Goal: Information Seeking & Learning: Learn about a topic

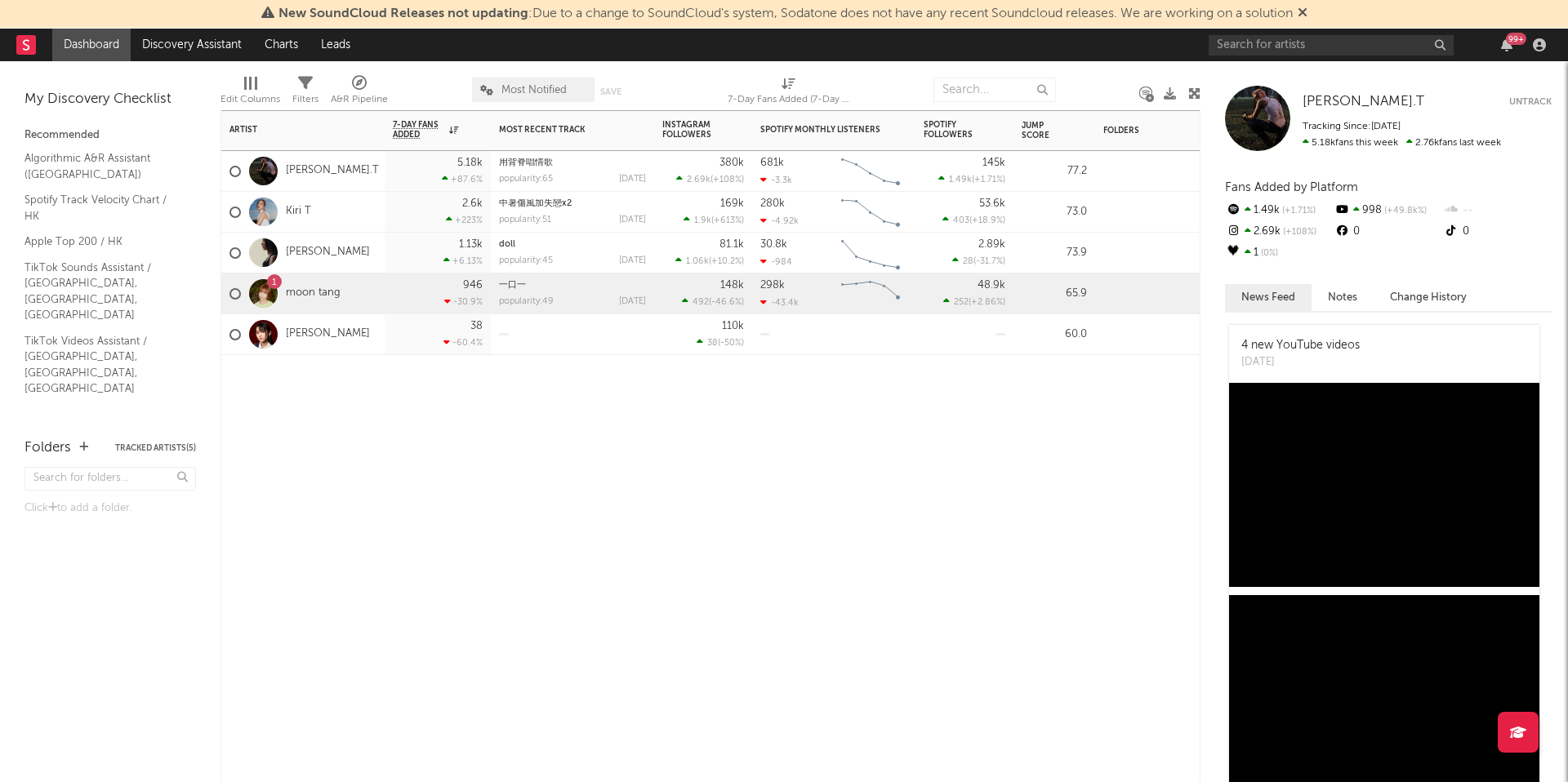
click at [369, 292] on div "1 moon tang" at bounding box center [303, 294] width 163 height 41
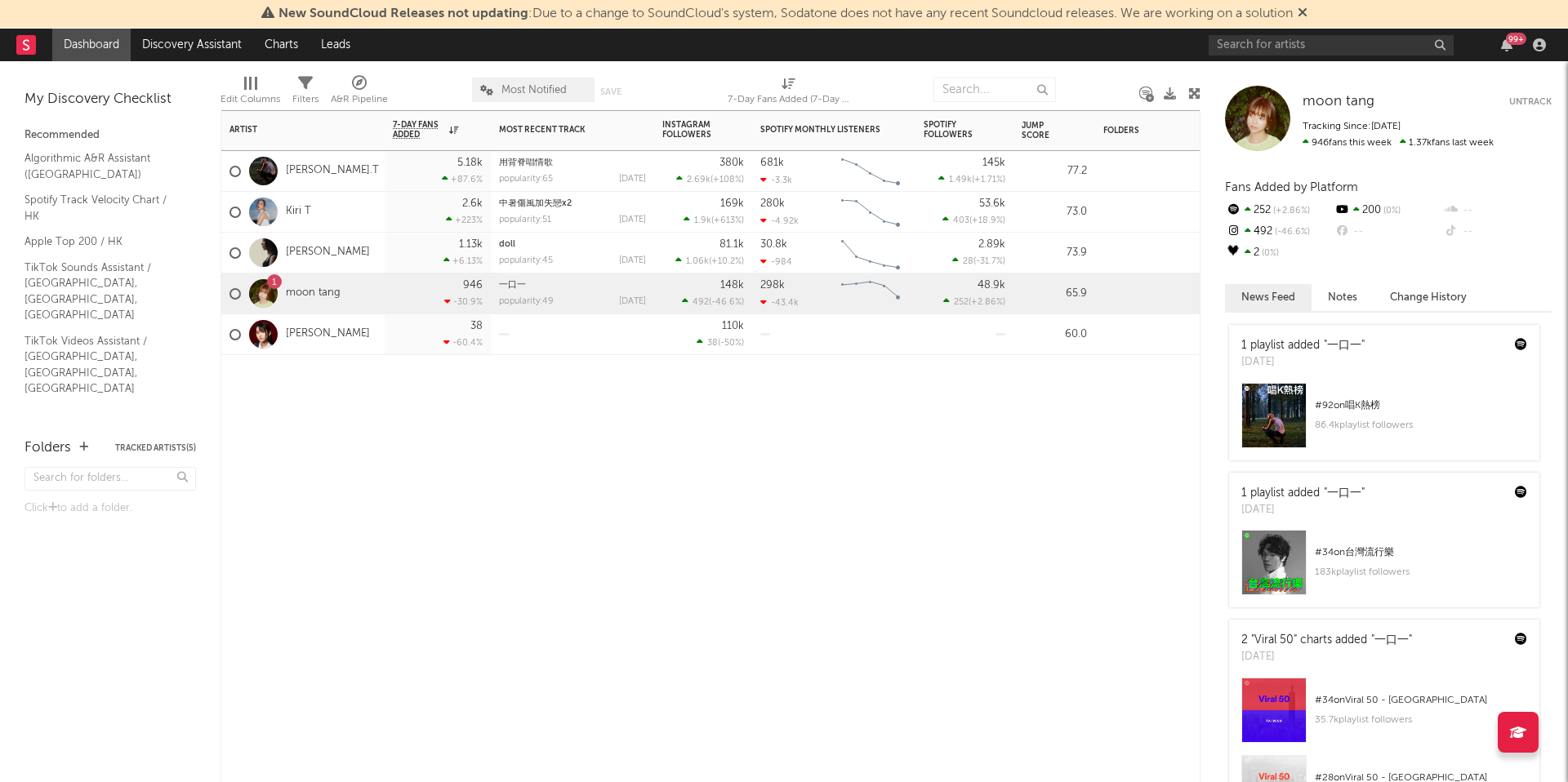
click at [351, 214] on div "Kiri T" at bounding box center [303, 212] width 163 height 41
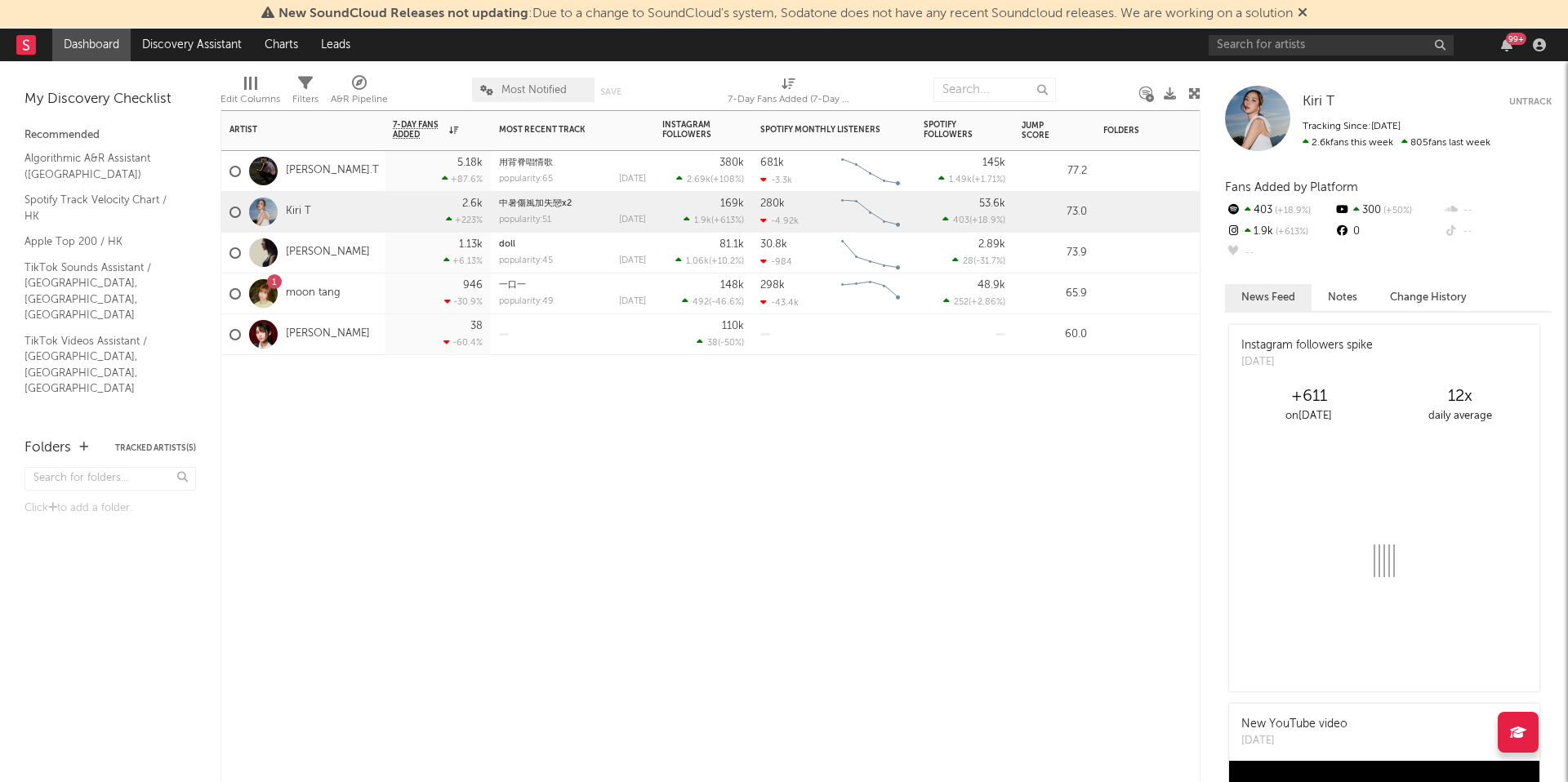
click at [362, 296] on div "1 moon tang" at bounding box center [303, 294] width 163 height 41
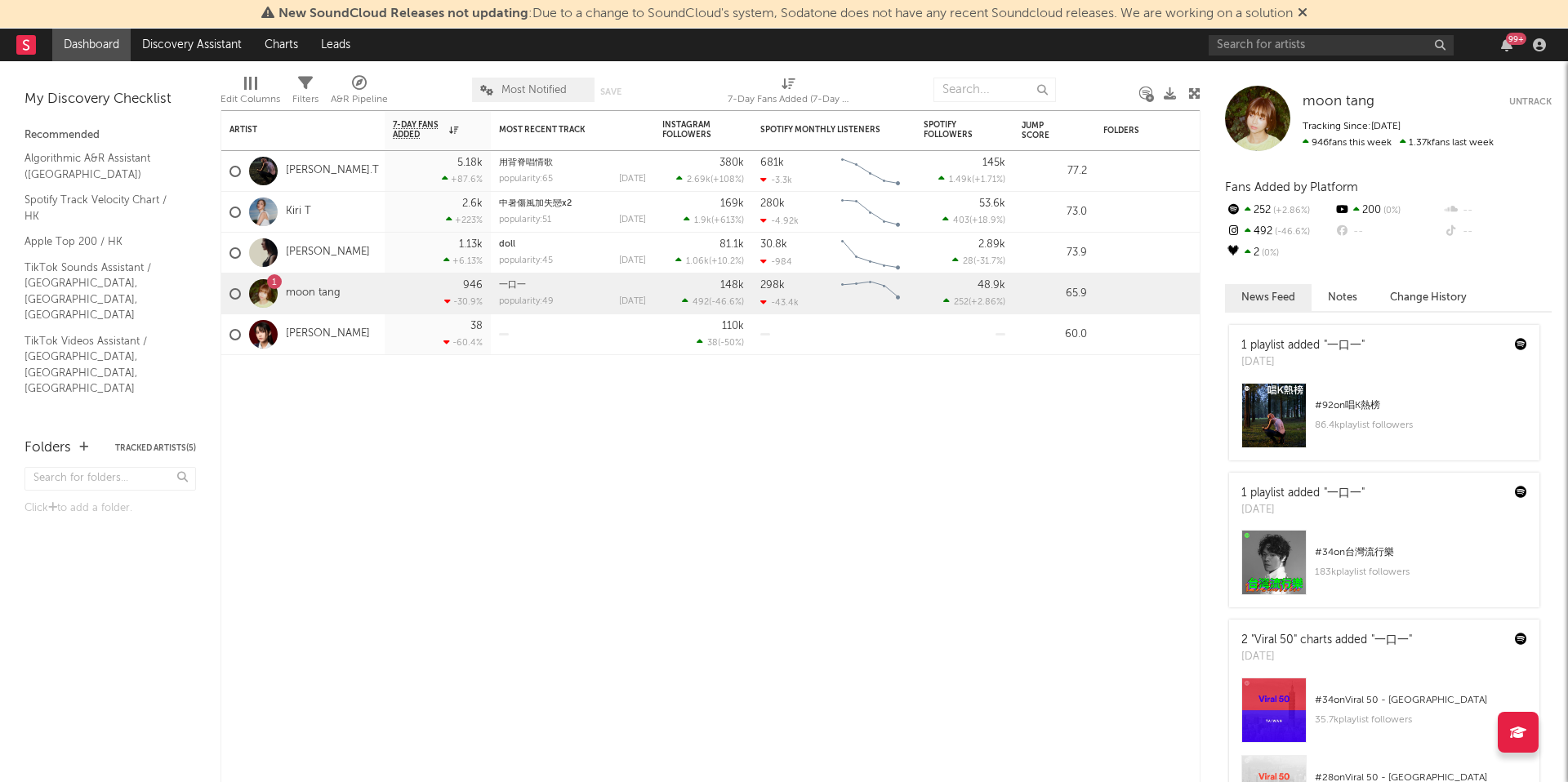
click at [266, 288] on div at bounding box center [263, 293] width 28 height 28
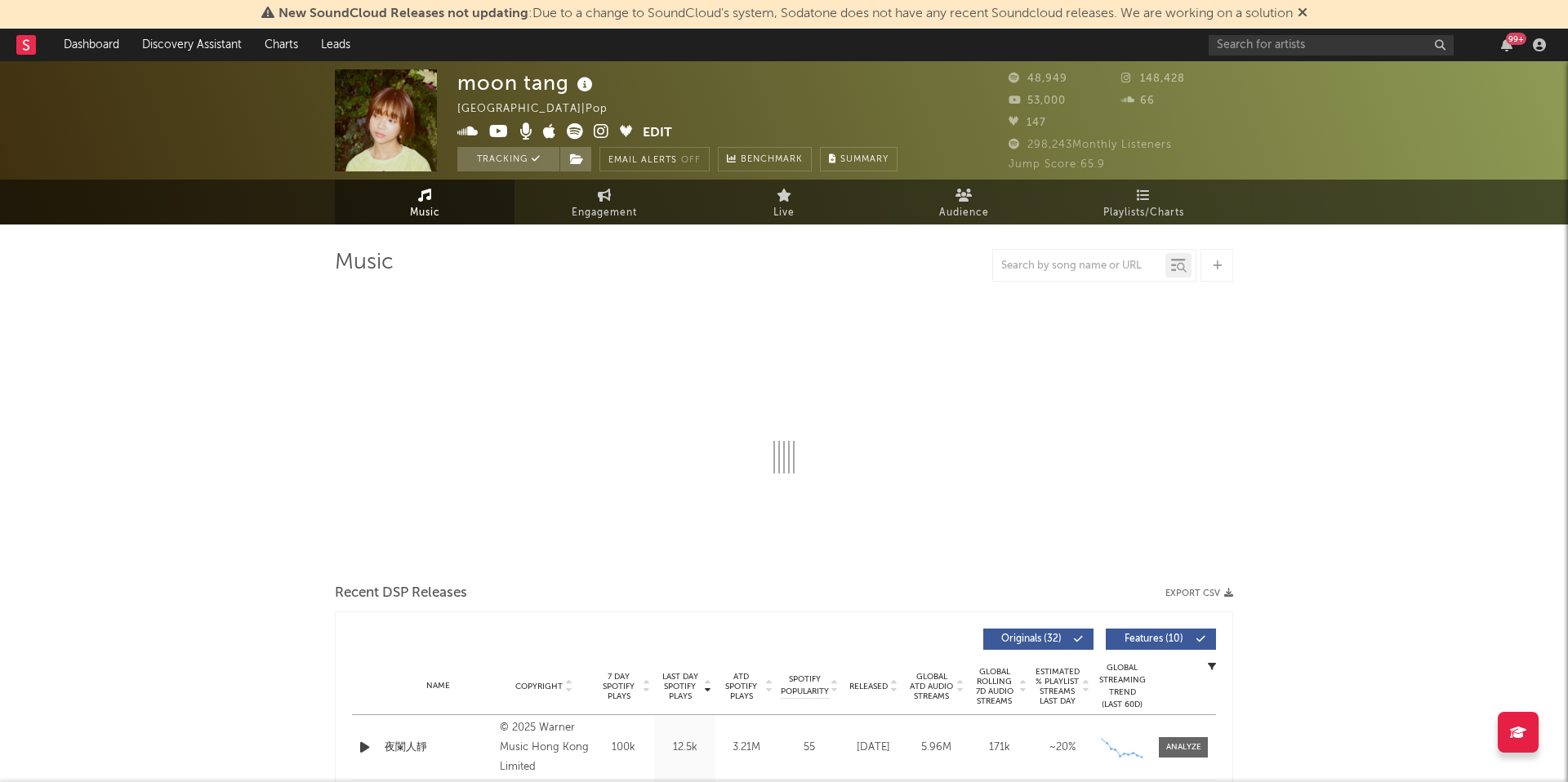
select select "6m"
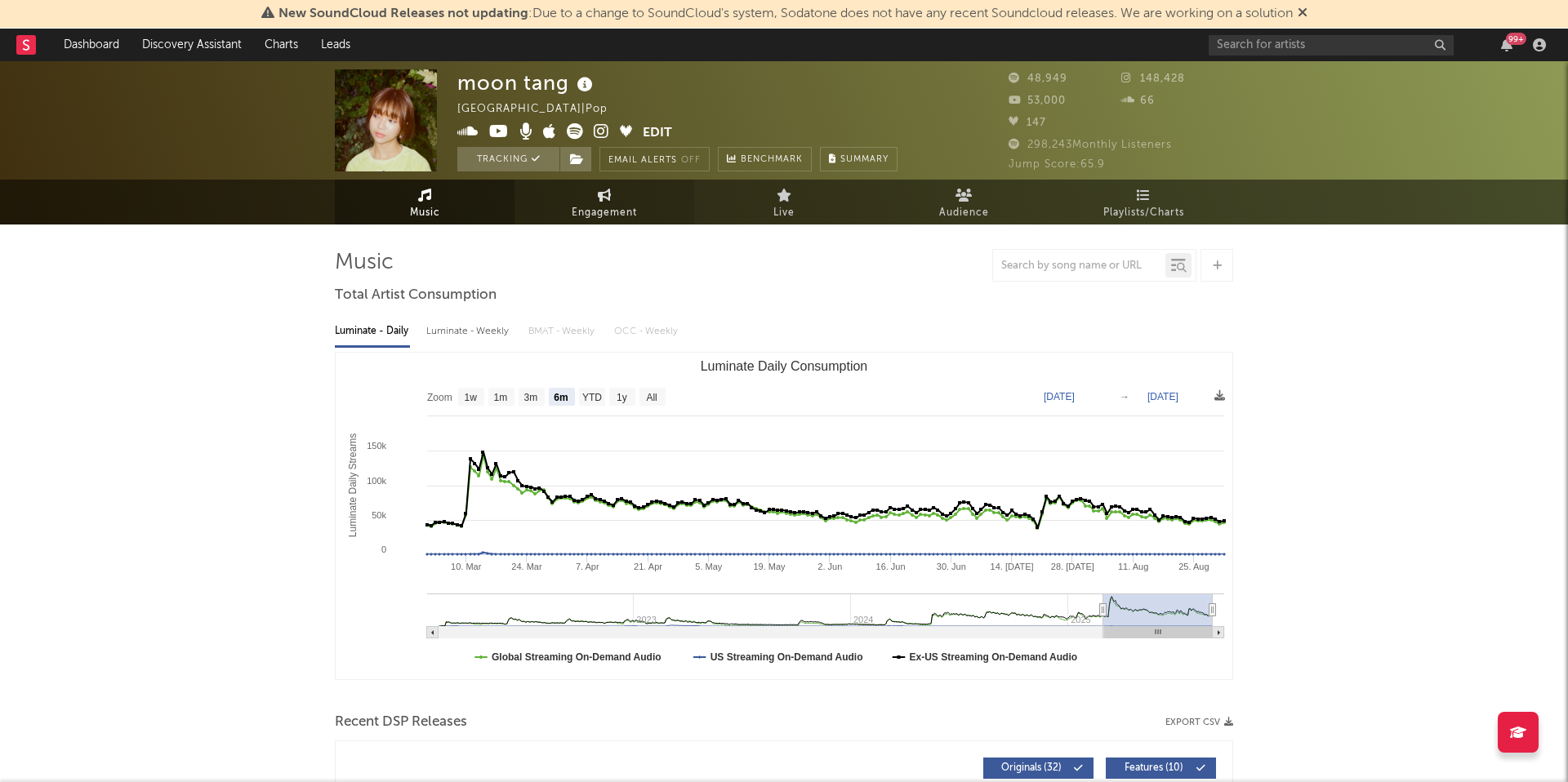
click at [613, 204] on span "Engagement" at bounding box center [604, 213] width 65 height 20
select select "1w"
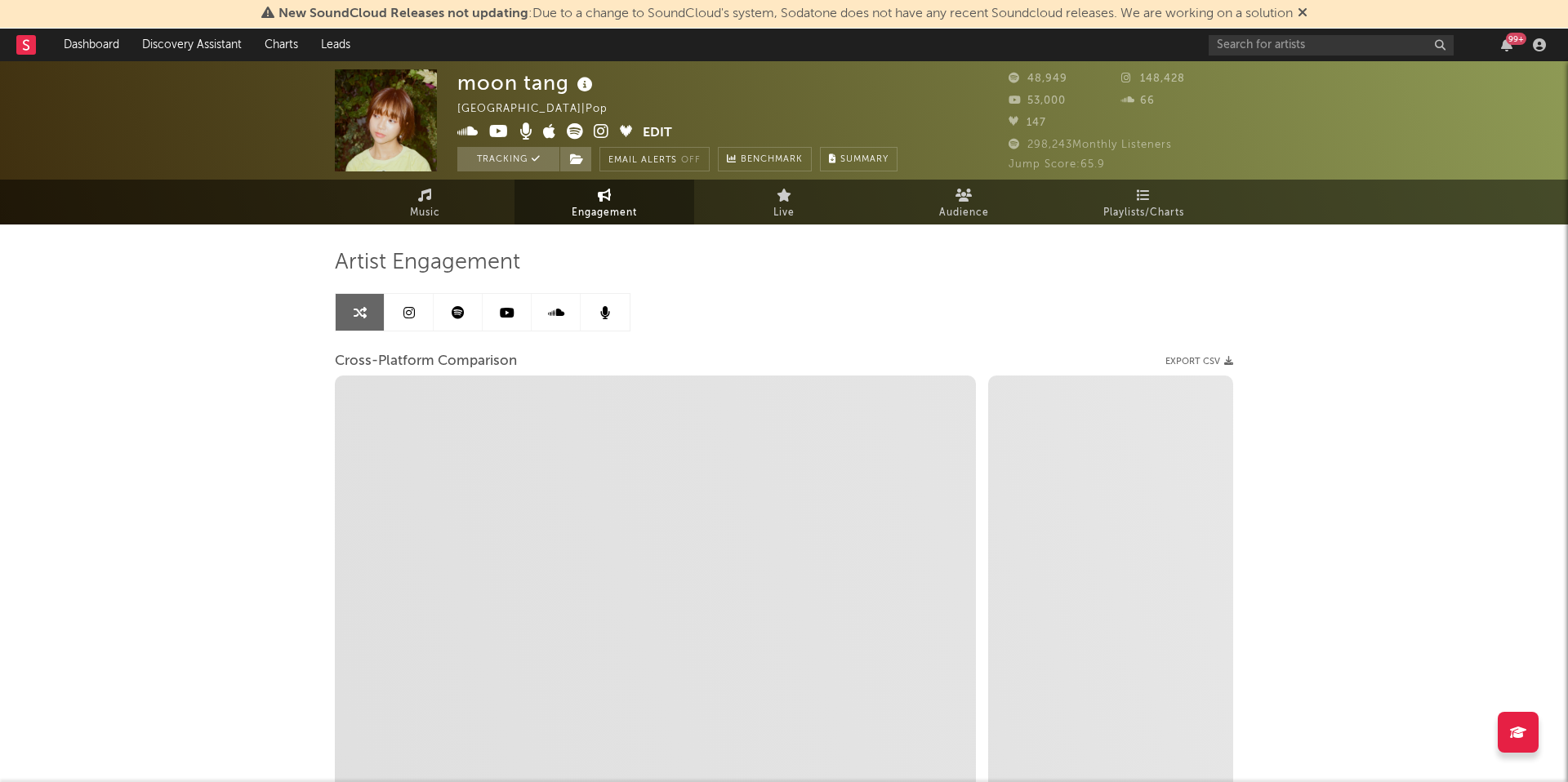
select select "1m"
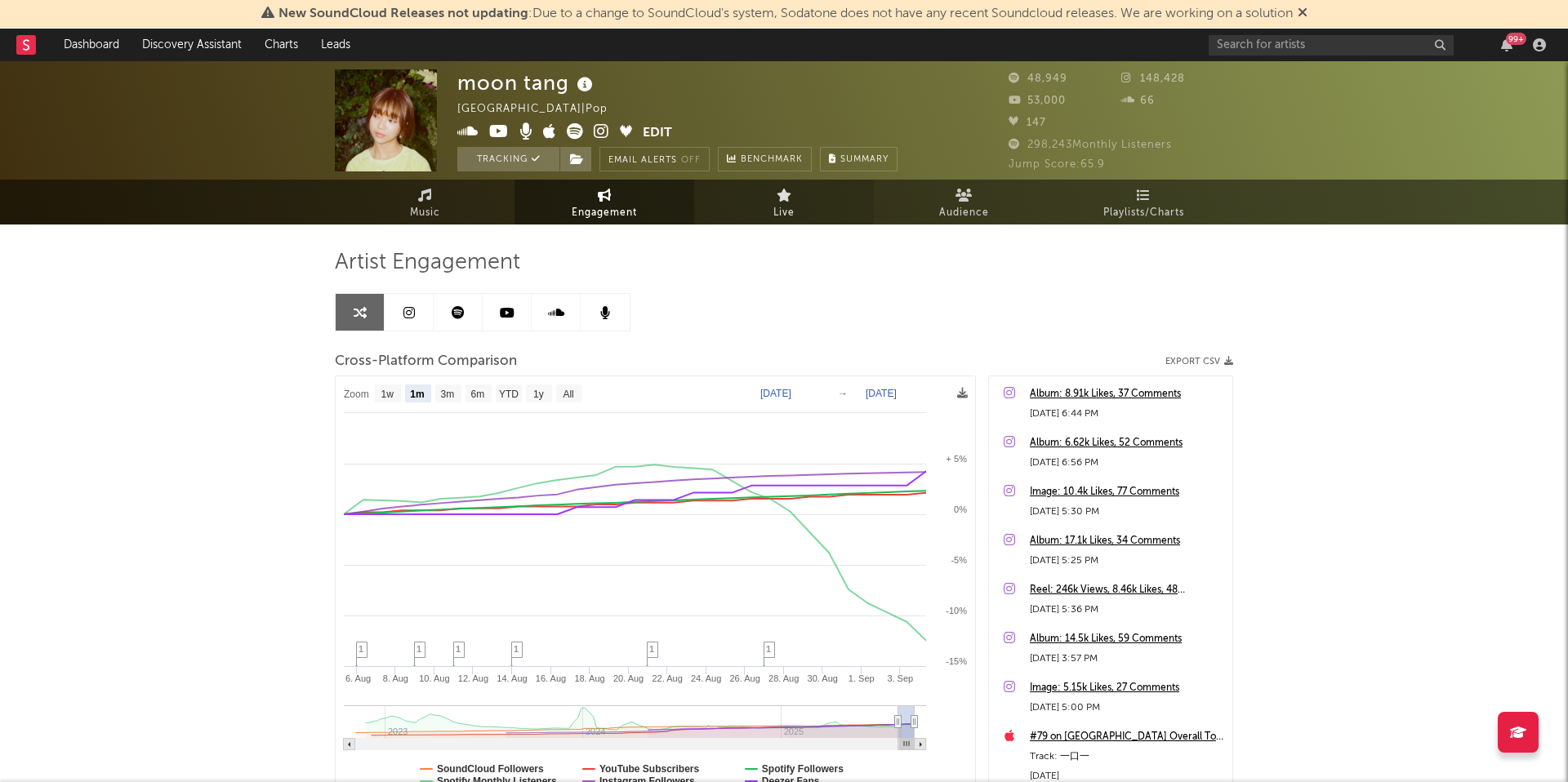
click at [802, 204] on link "Live" at bounding box center [784, 202] width 180 height 45
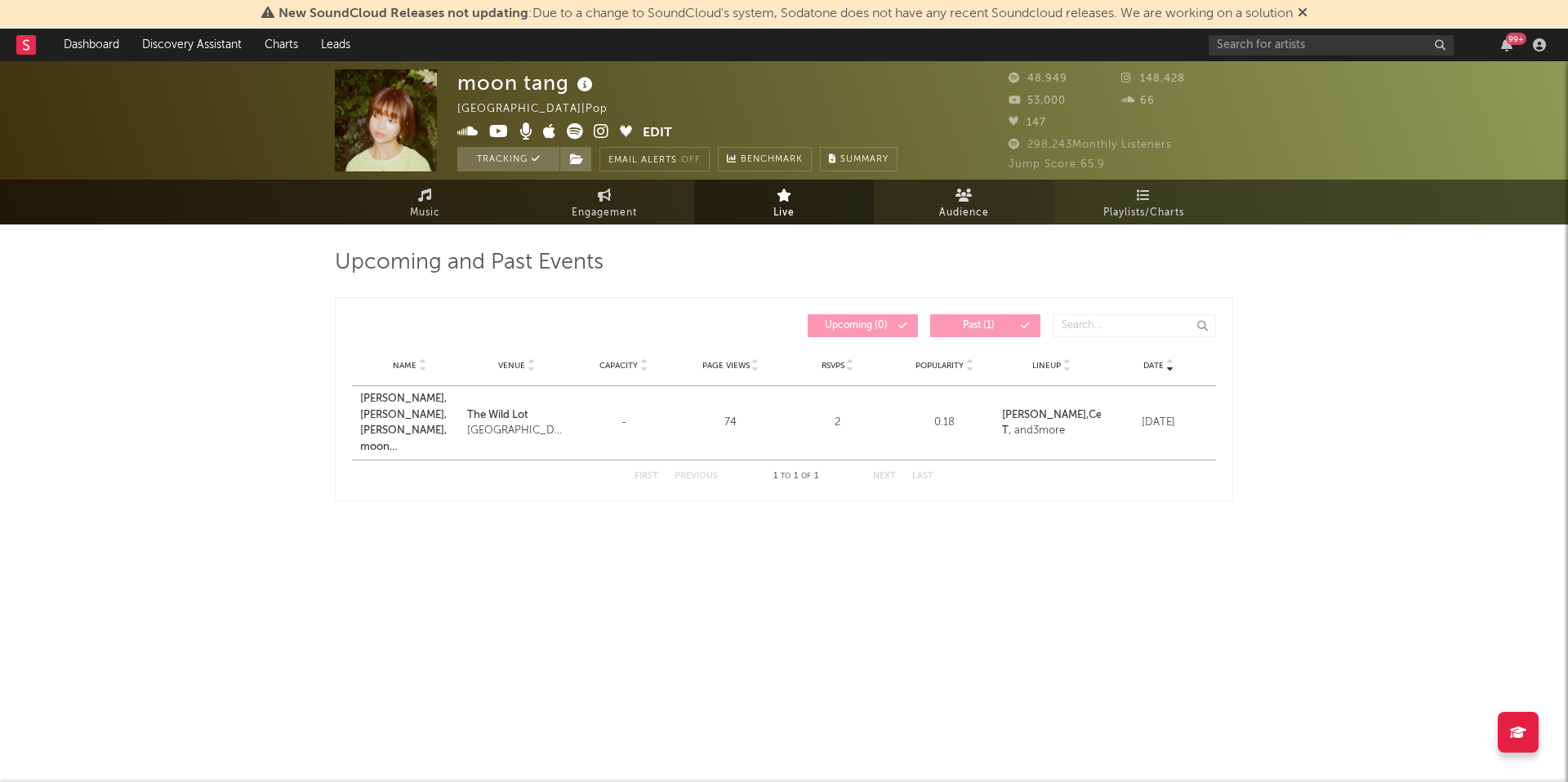
click at [957, 204] on span "Audience" at bounding box center [964, 213] width 50 height 20
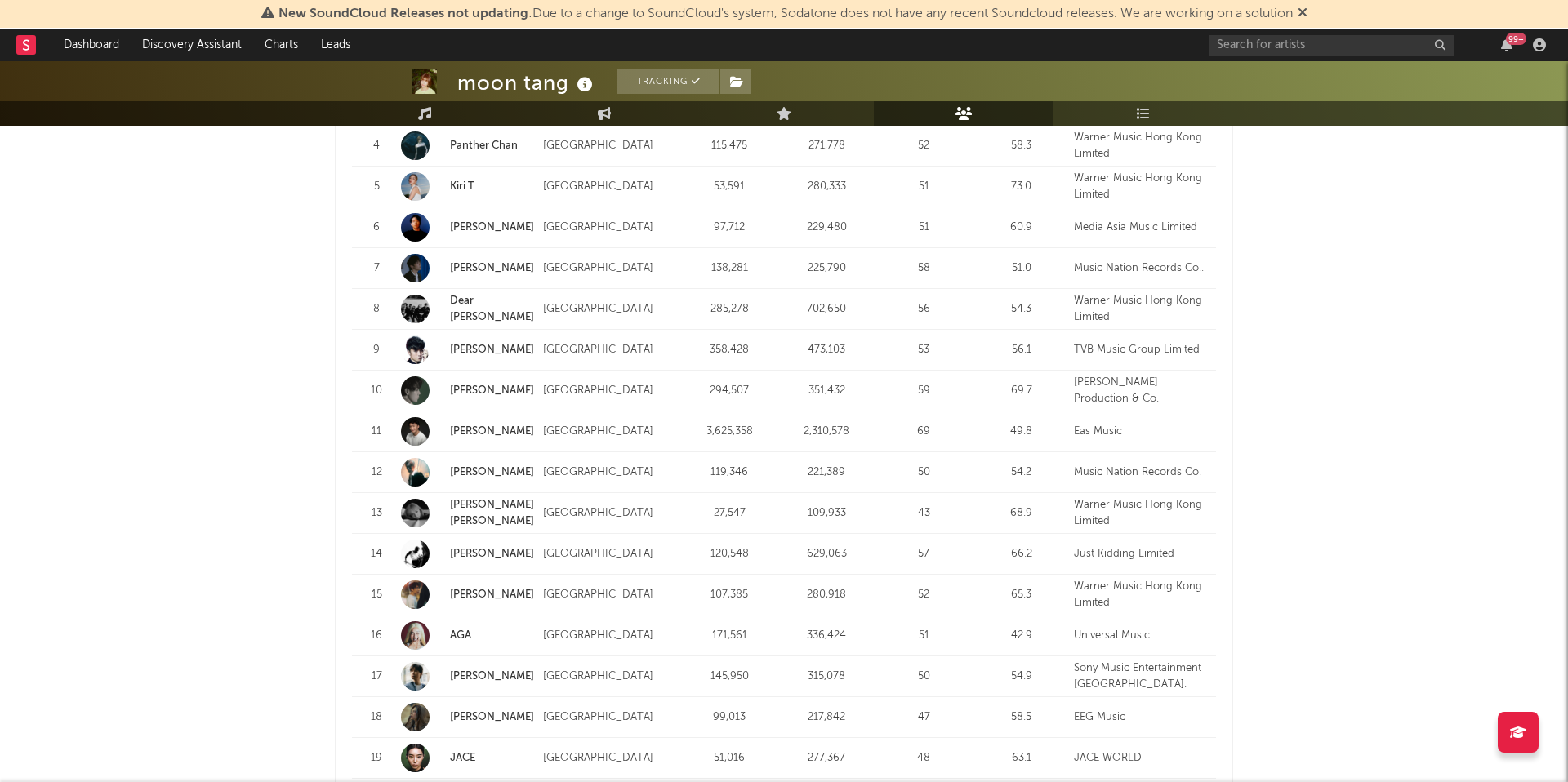
scroll to position [1973, 0]
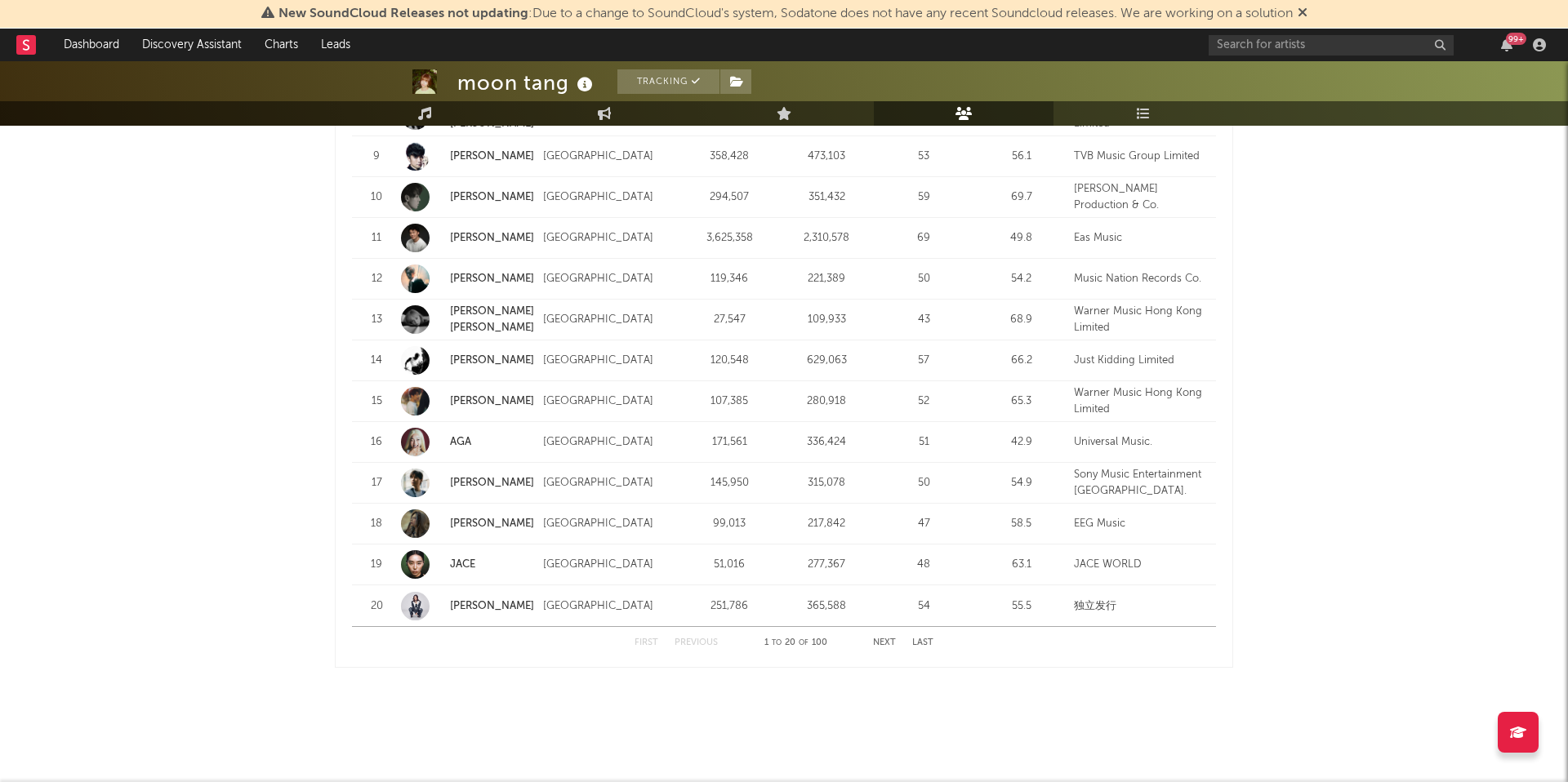
click at [879, 644] on button "Next" at bounding box center [884, 643] width 23 height 9
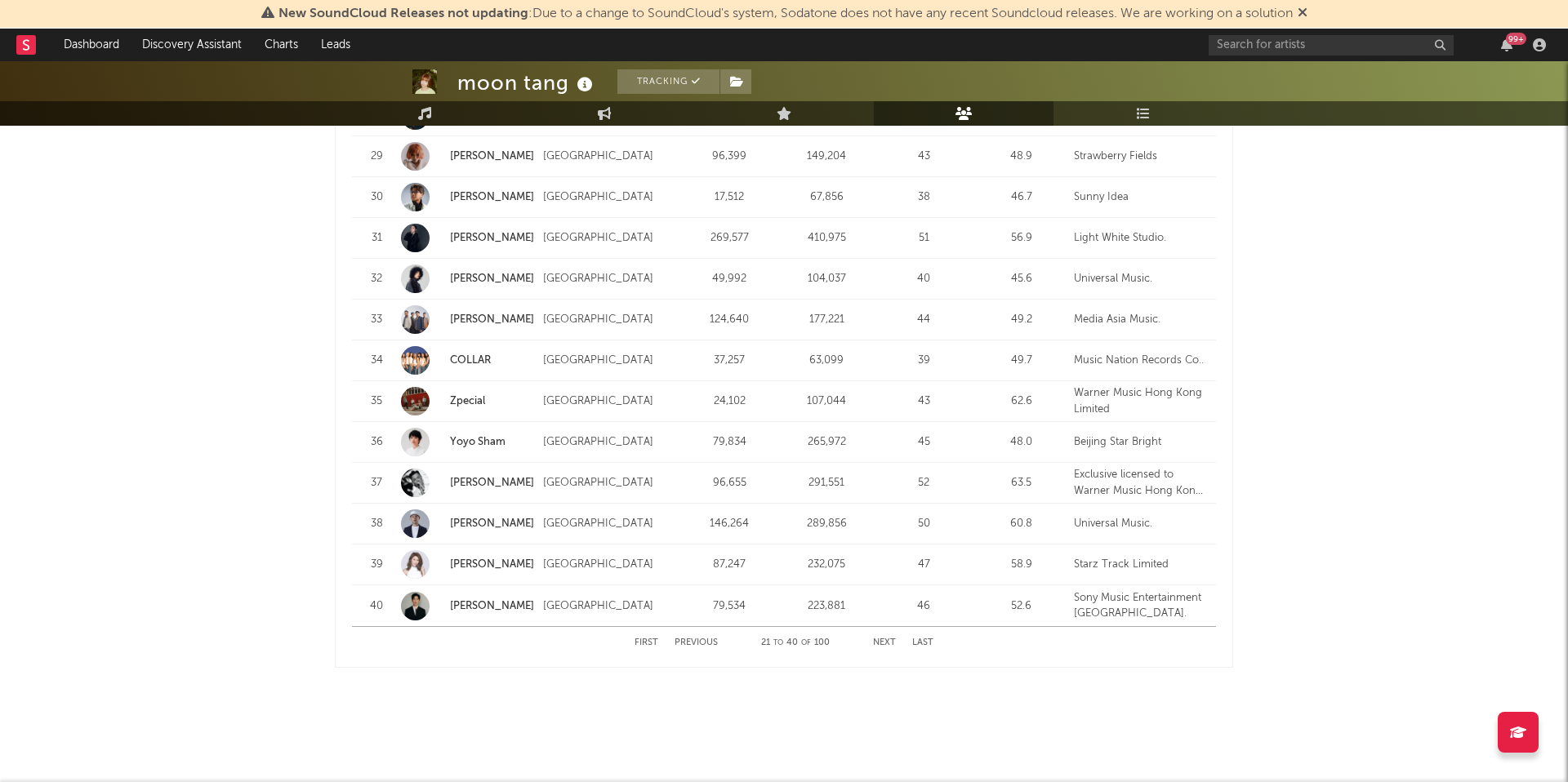
click at [880, 640] on button "Next" at bounding box center [884, 643] width 23 height 9
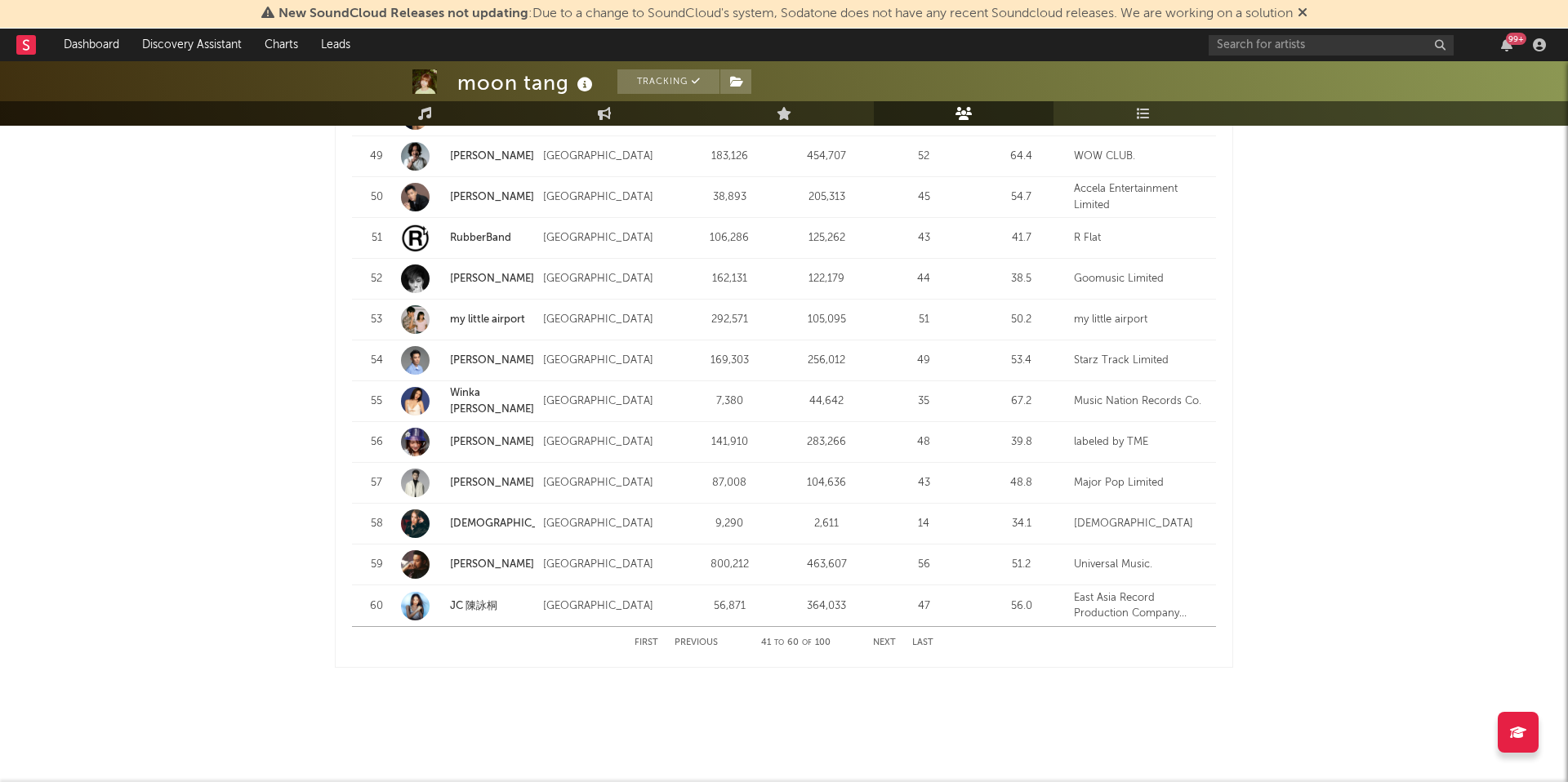
click at [883, 639] on button "Next" at bounding box center [884, 643] width 23 height 9
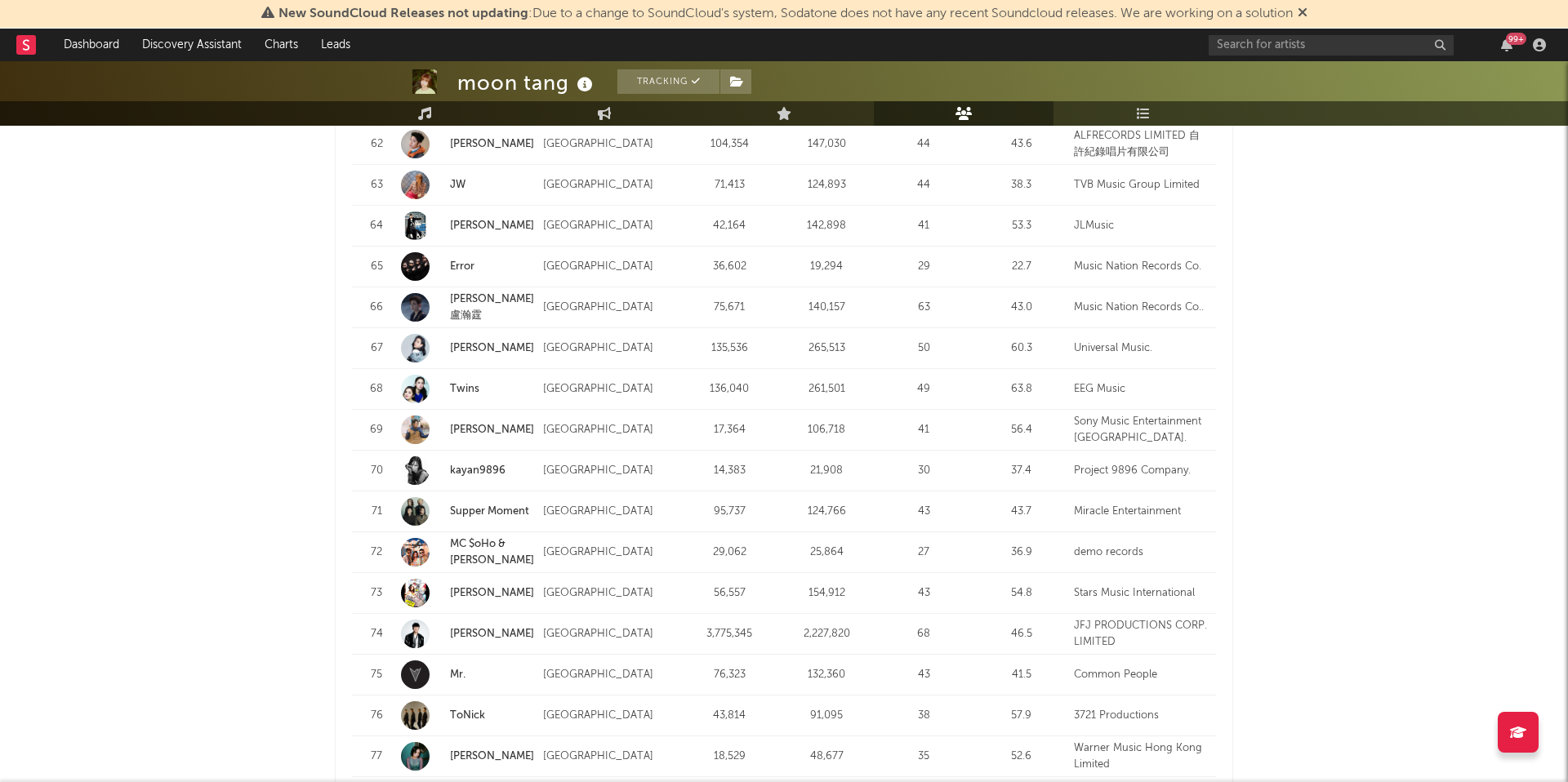
scroll to position [1928, 0]
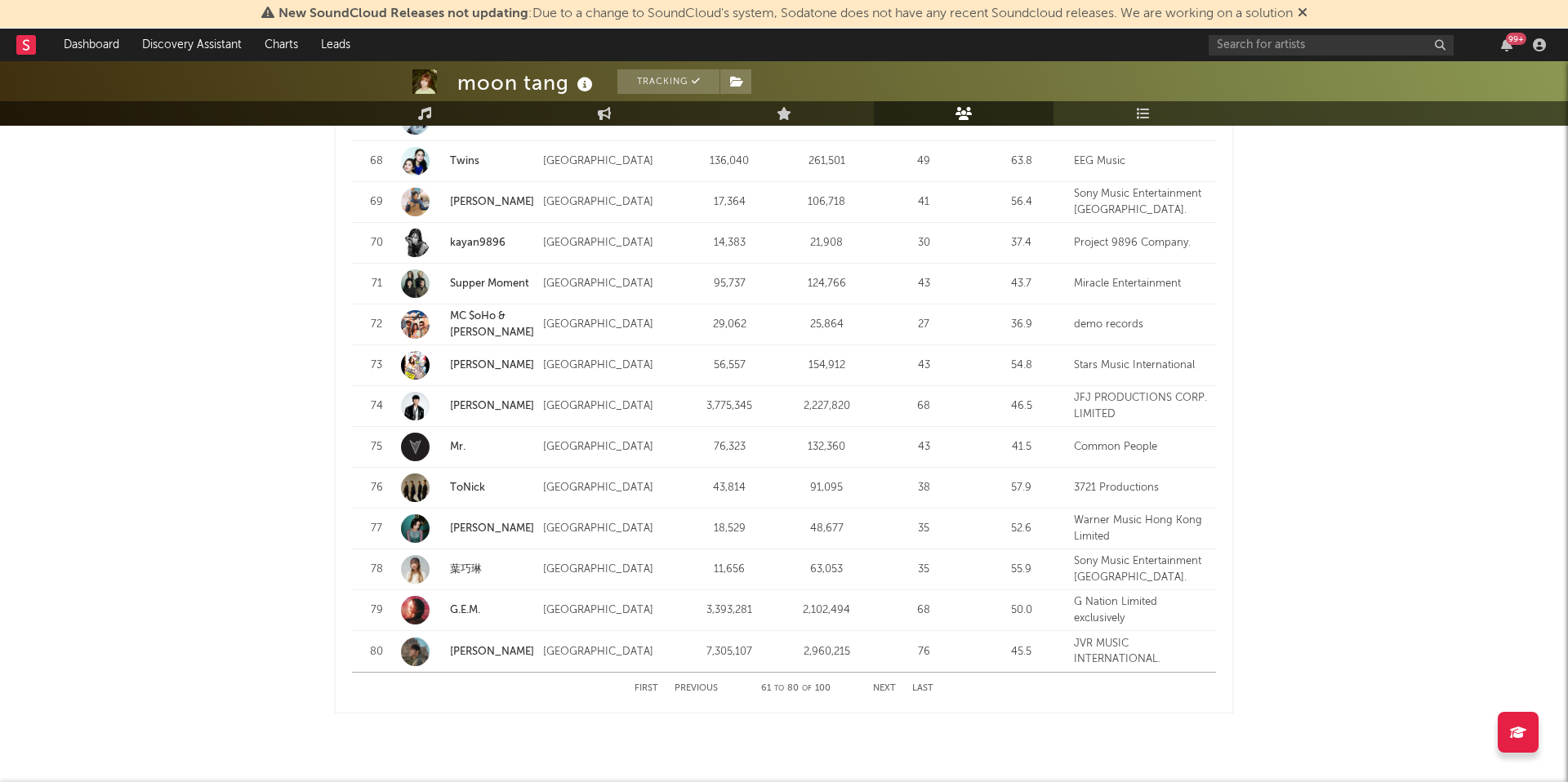
click at [888, 687] on button "Next" at bounding box center [884, 688] width 23 height 9
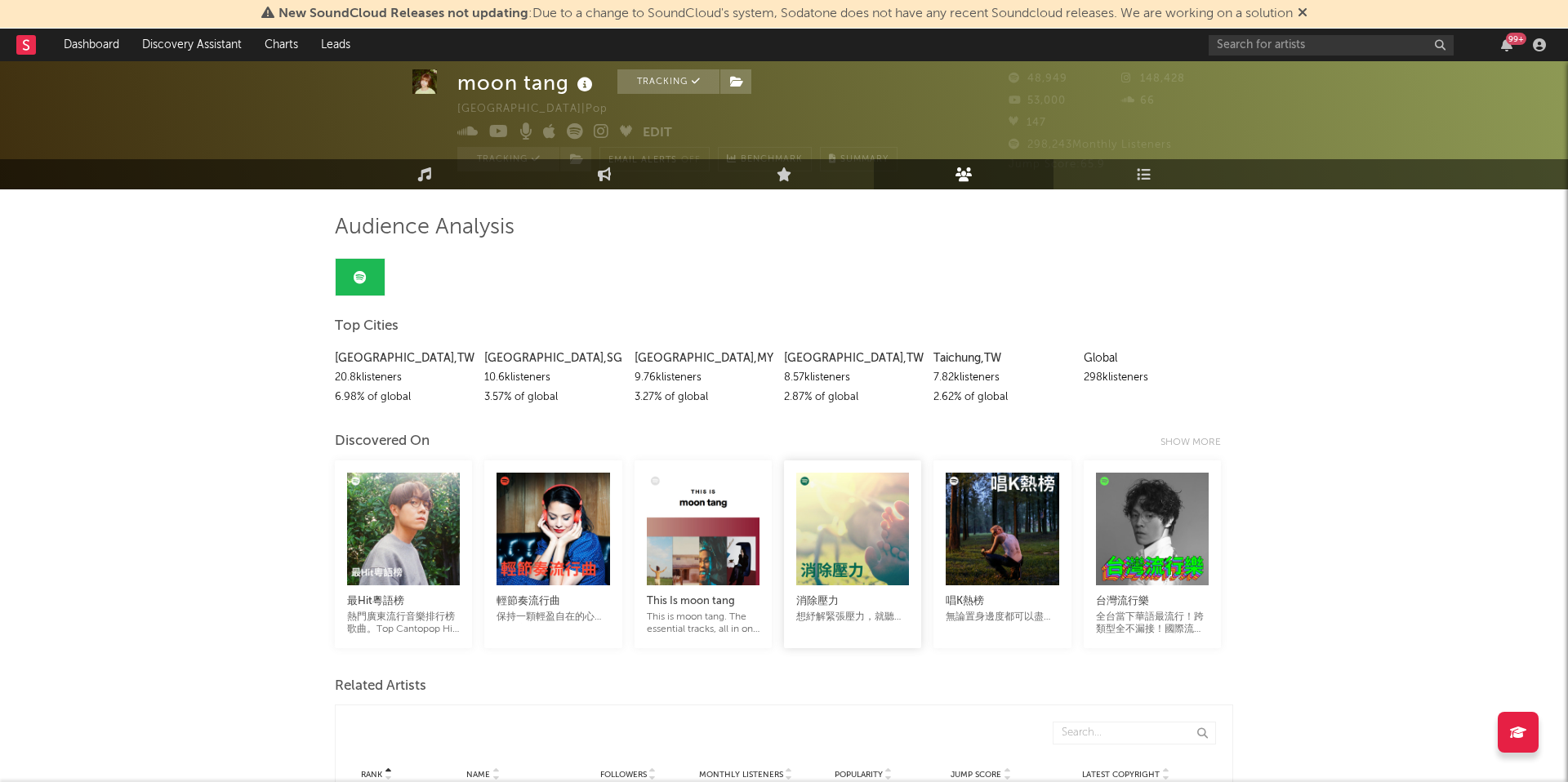
scroll to position [0, 0]
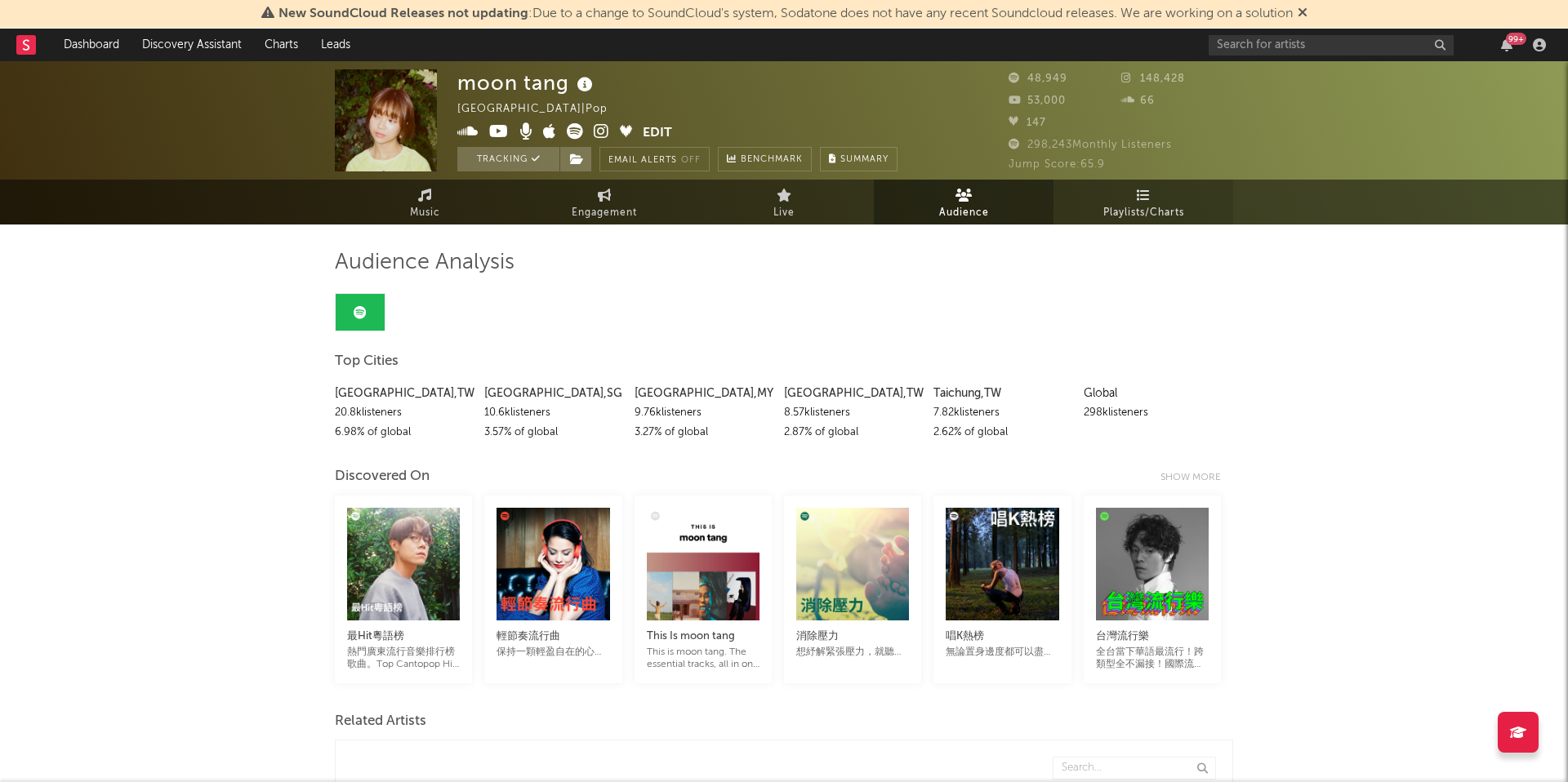
click at [1126, 211] on span "Playlists/Charts" at bounding box center [1144, 213] width 81 height 20
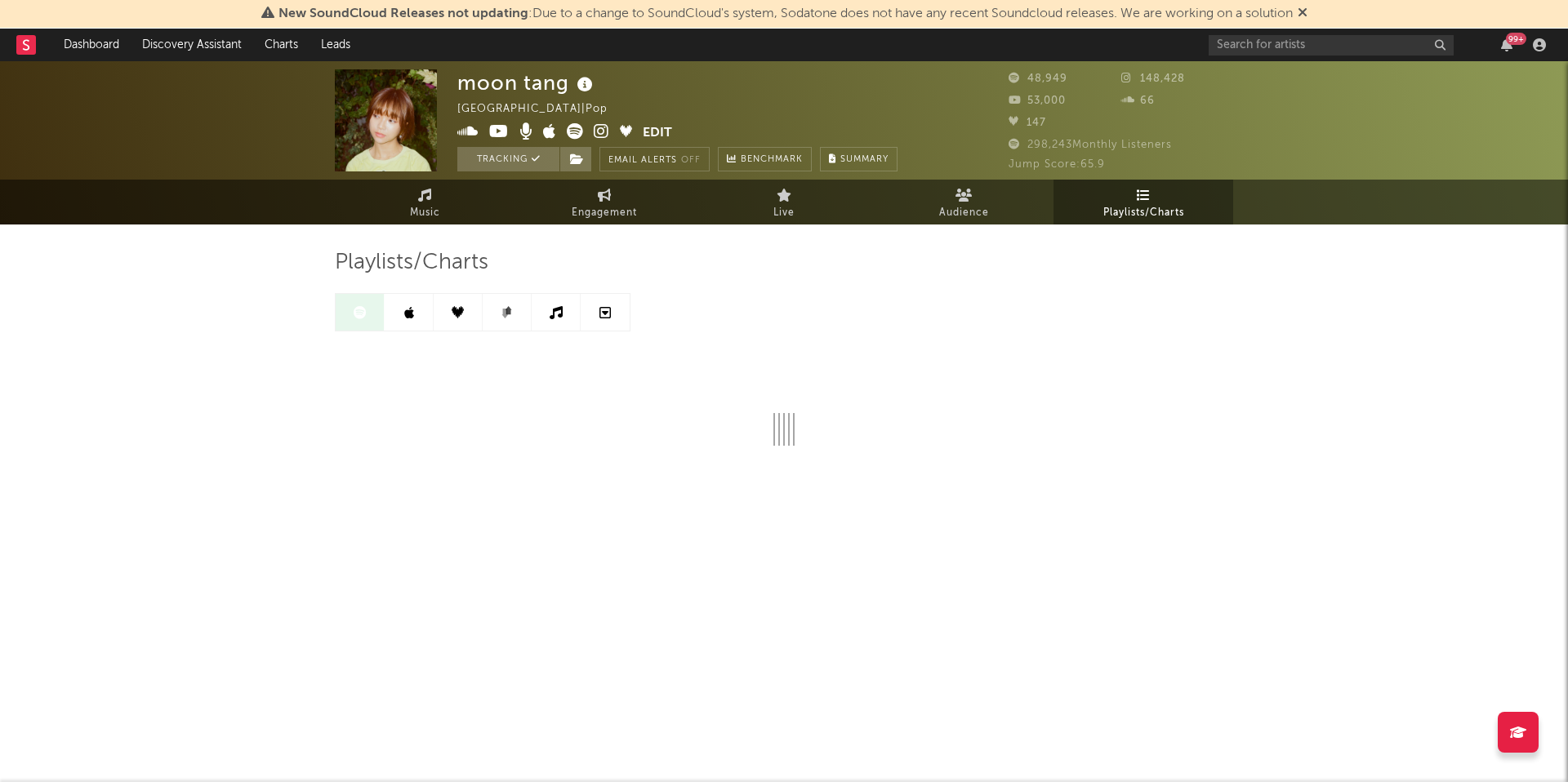
click at [1056, 163] on span "Jump Score: 65.9" at bounding box center [1057, 164] width 96 height 10
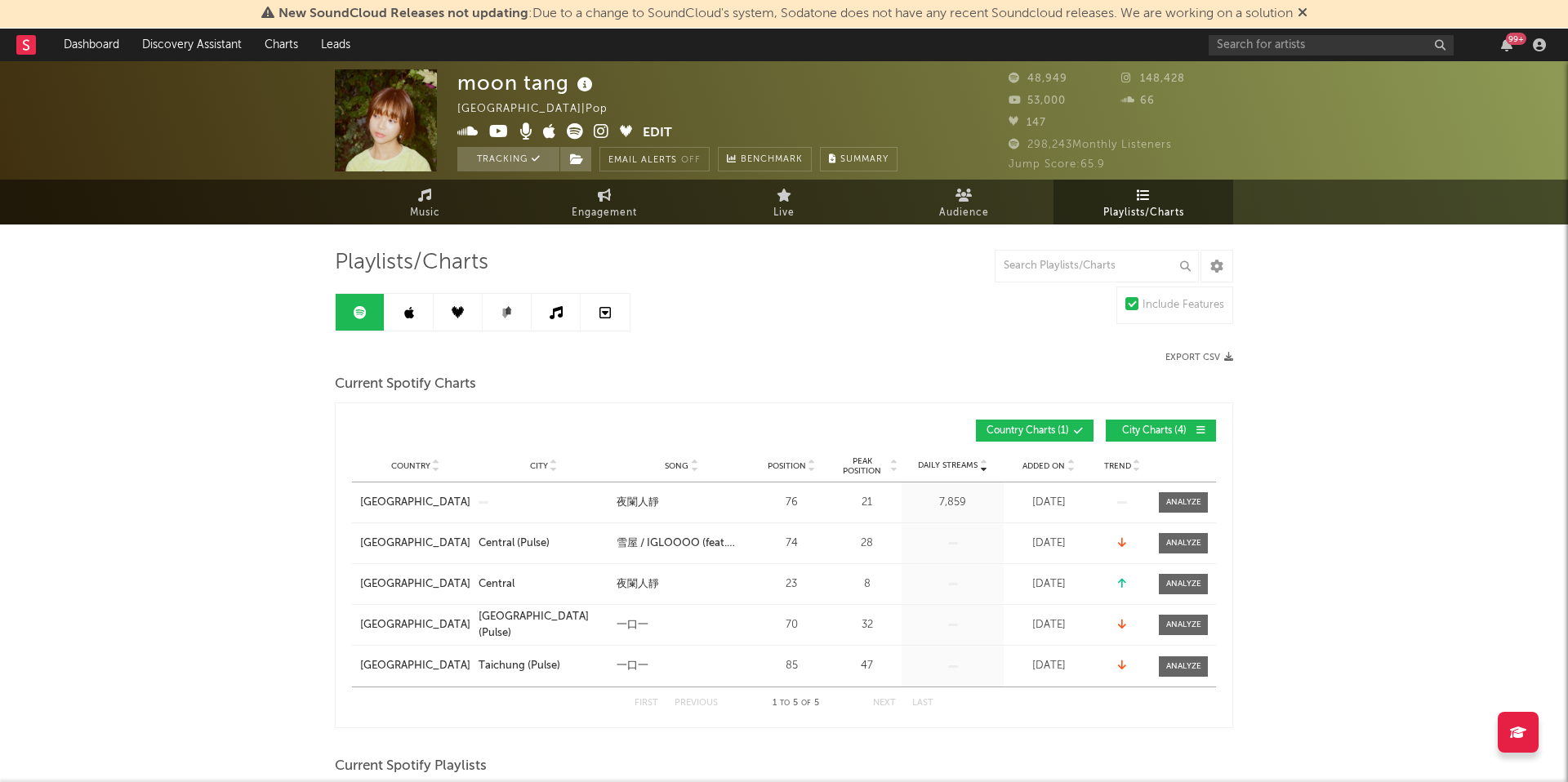
click at [1058, 163] on span "Jump Score: 65.9" at bounding box center [1057, 164] width 96 height 10
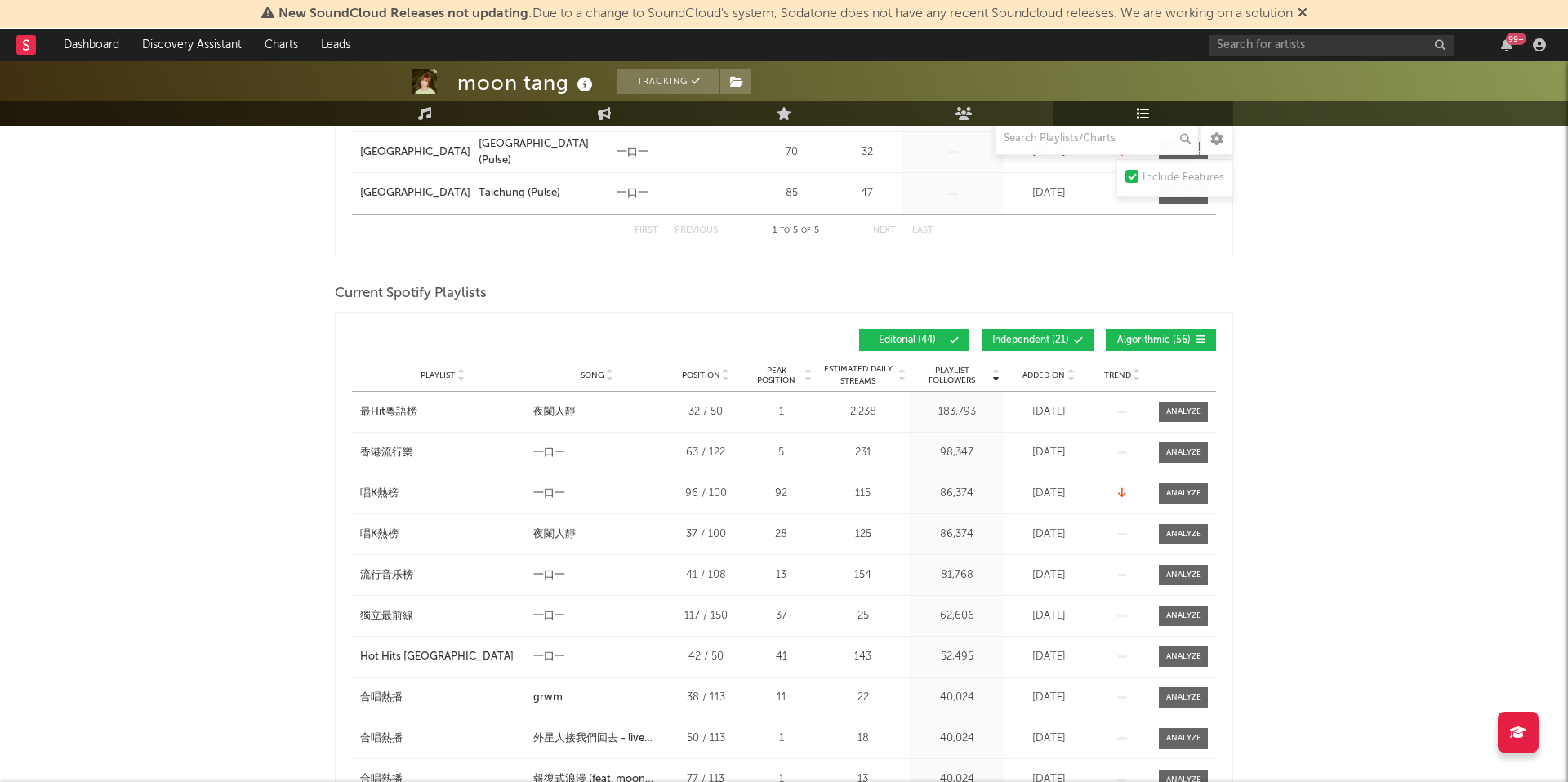
scroll to position [483, 0]
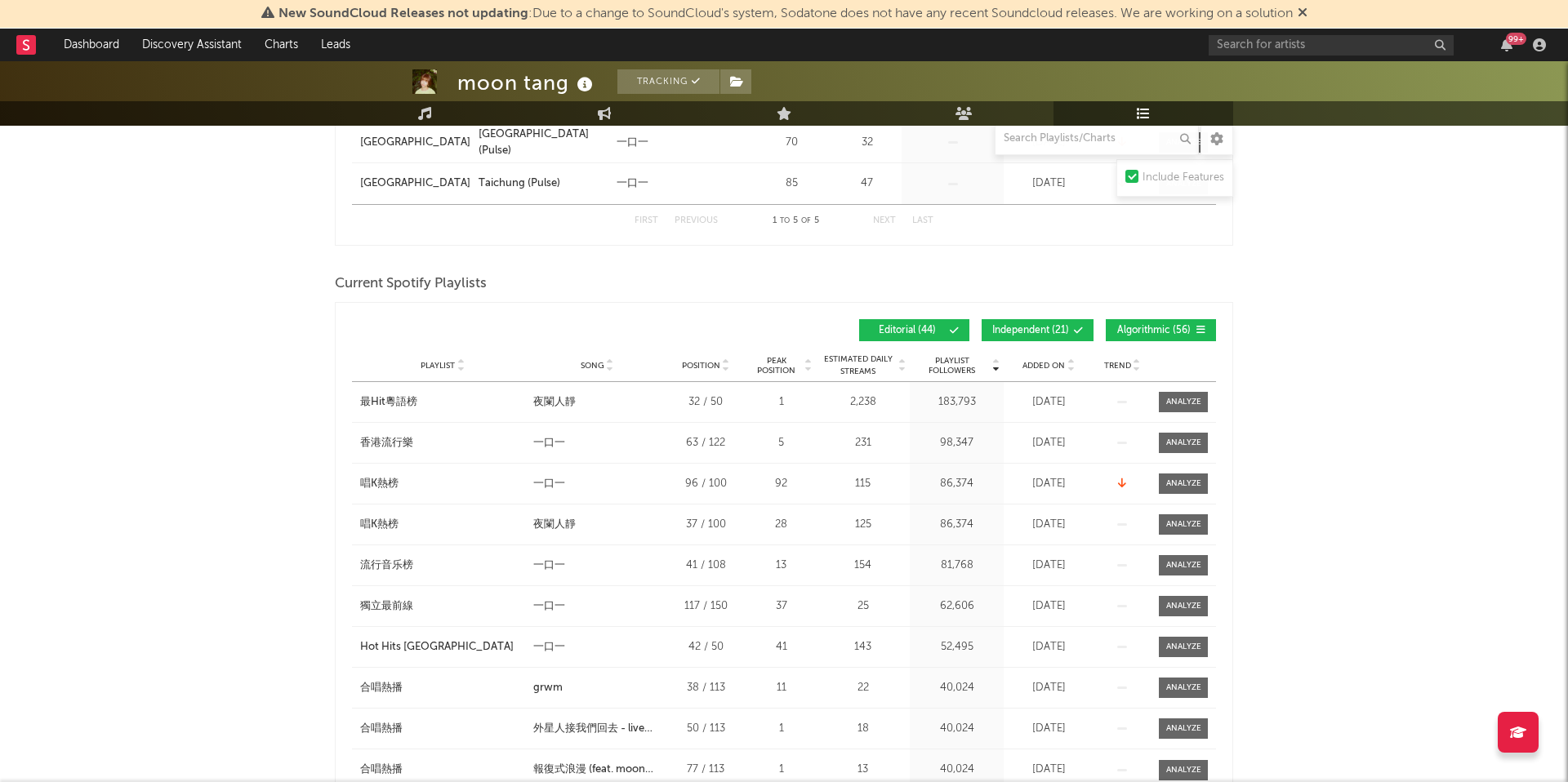
click at [1021, 364] on div "Added On" at bounding box center [1048, 365] width 82 height 12
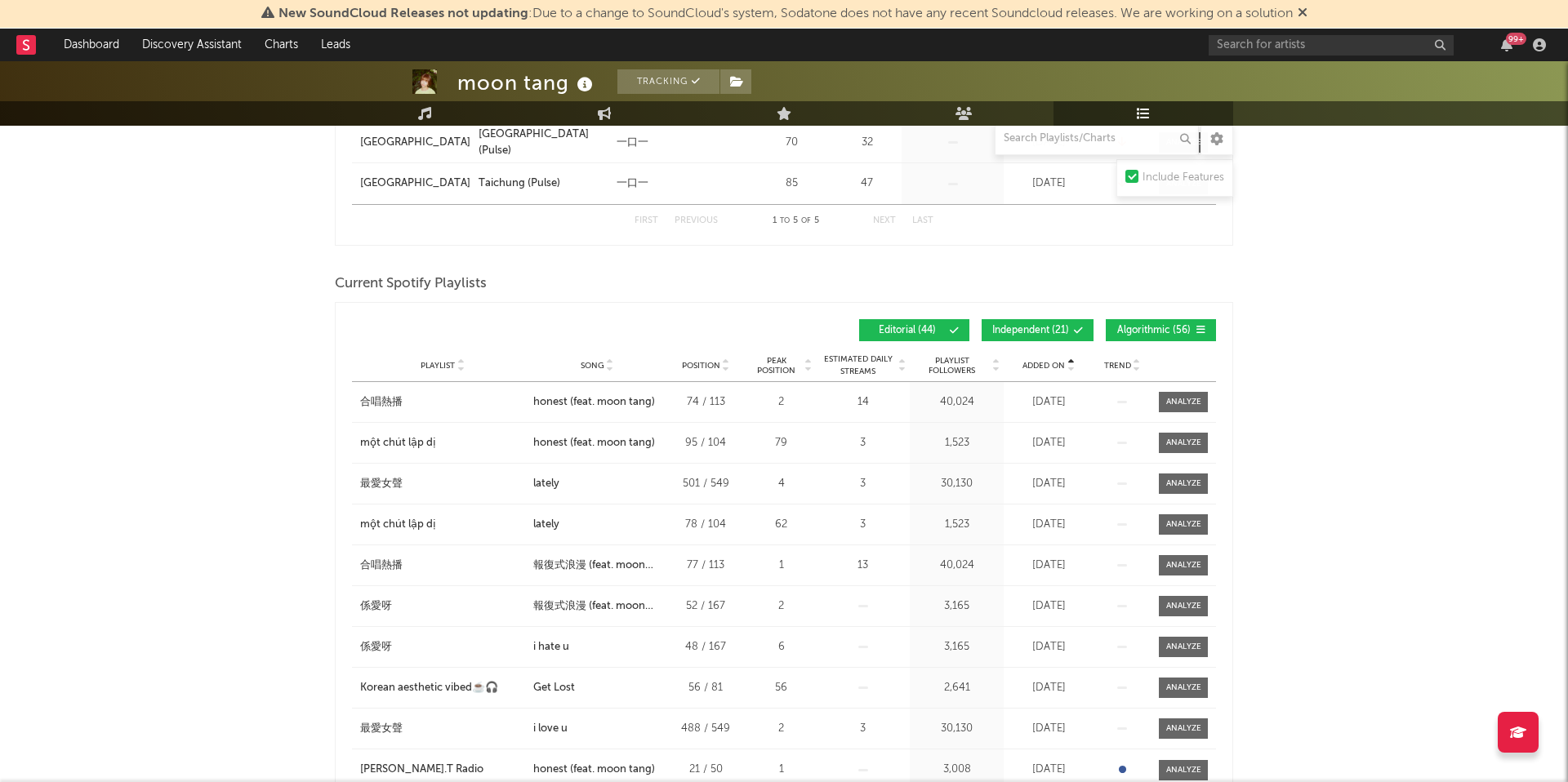
click at [1021, 363] on div "Added On" at bounding box center [1048, 365] width 82 height 12
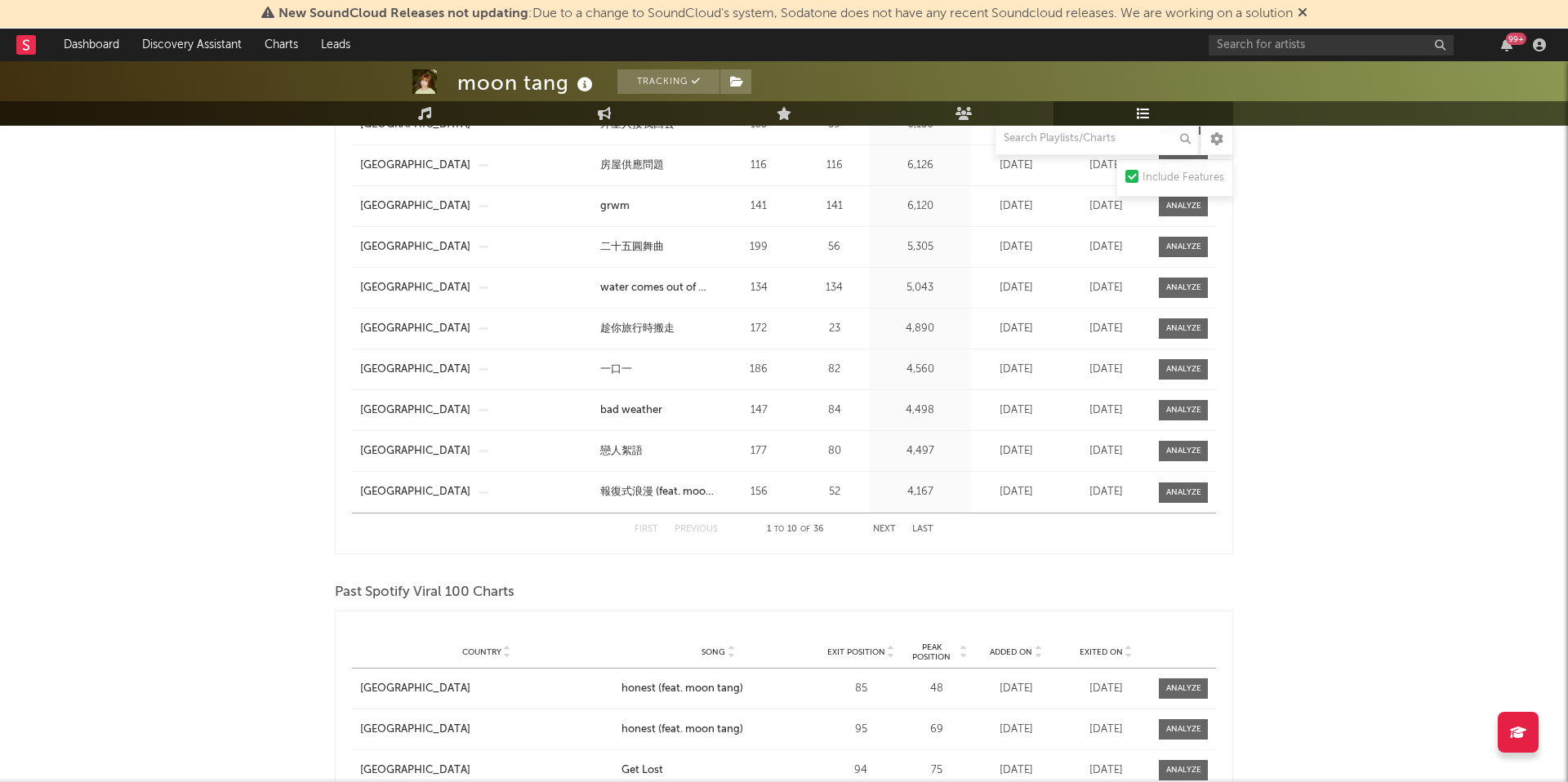
scroll to position [1609, 0]
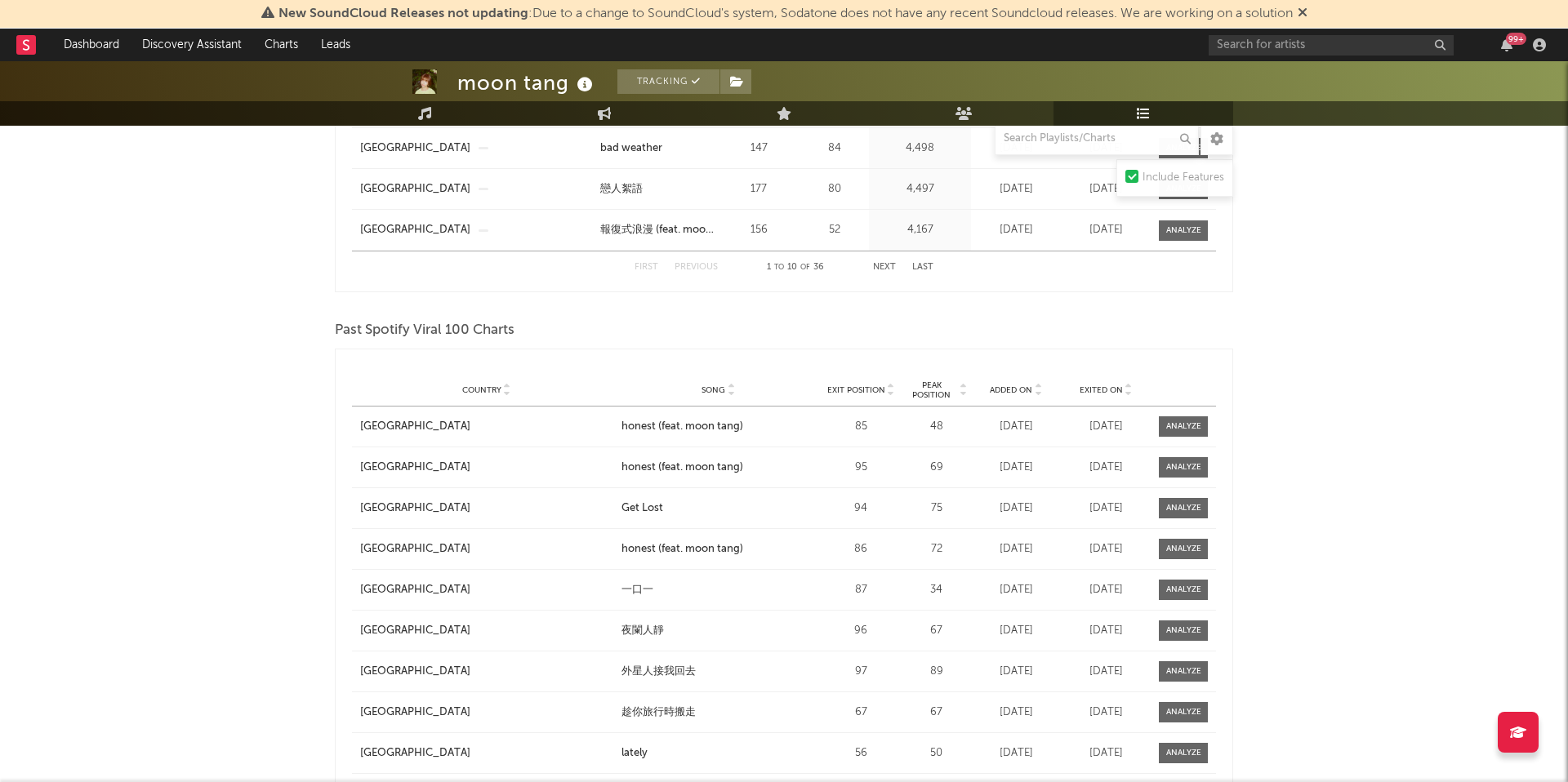
click at [1090, 389] on span "Exited On" at bounding box center [1101, 390] width 43 height 9
click at [1089, 389] on span "Exited On" at bounding box center [1101, 390] width 43 height 9
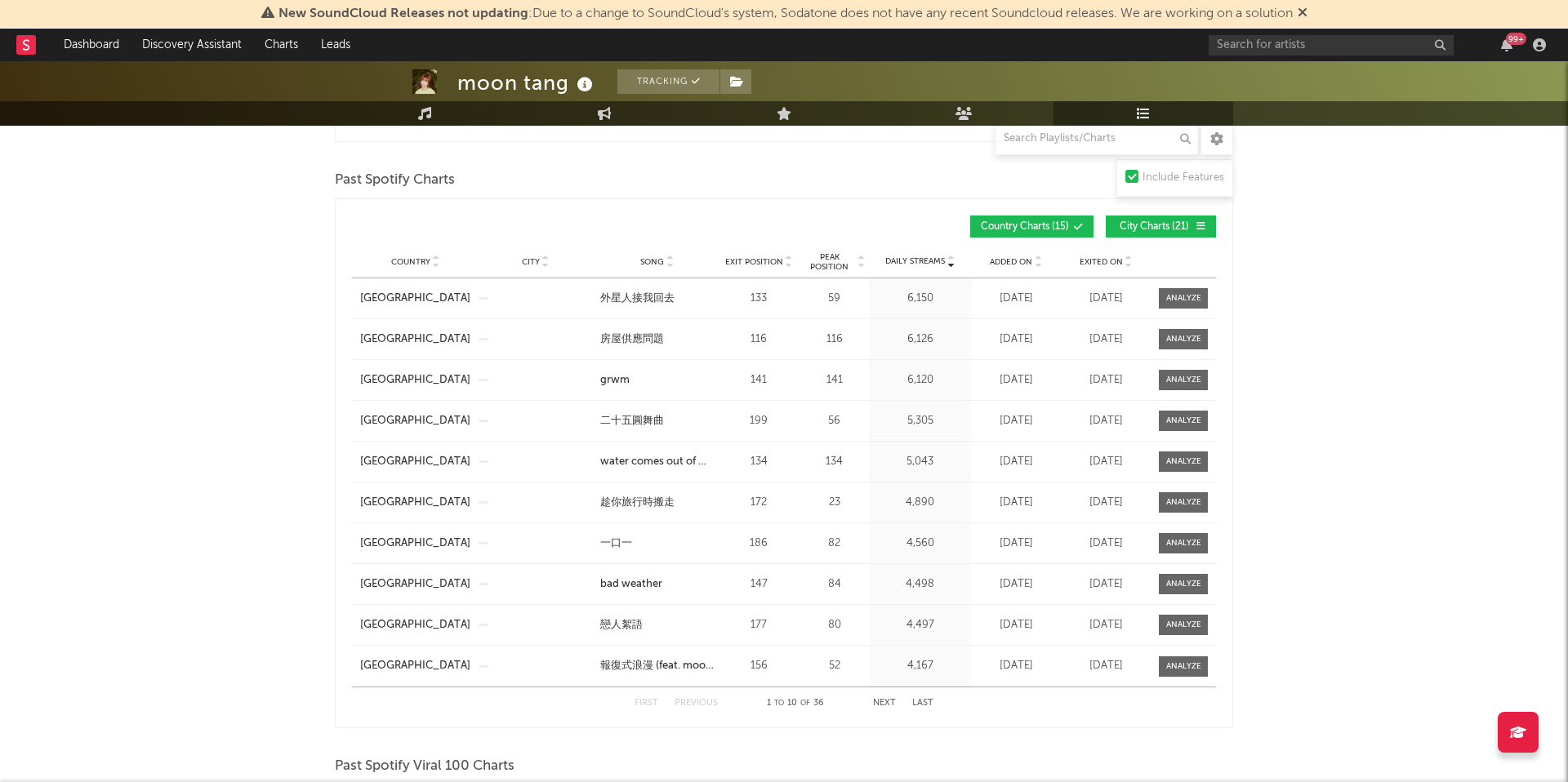
scroll to position [1158, 0]
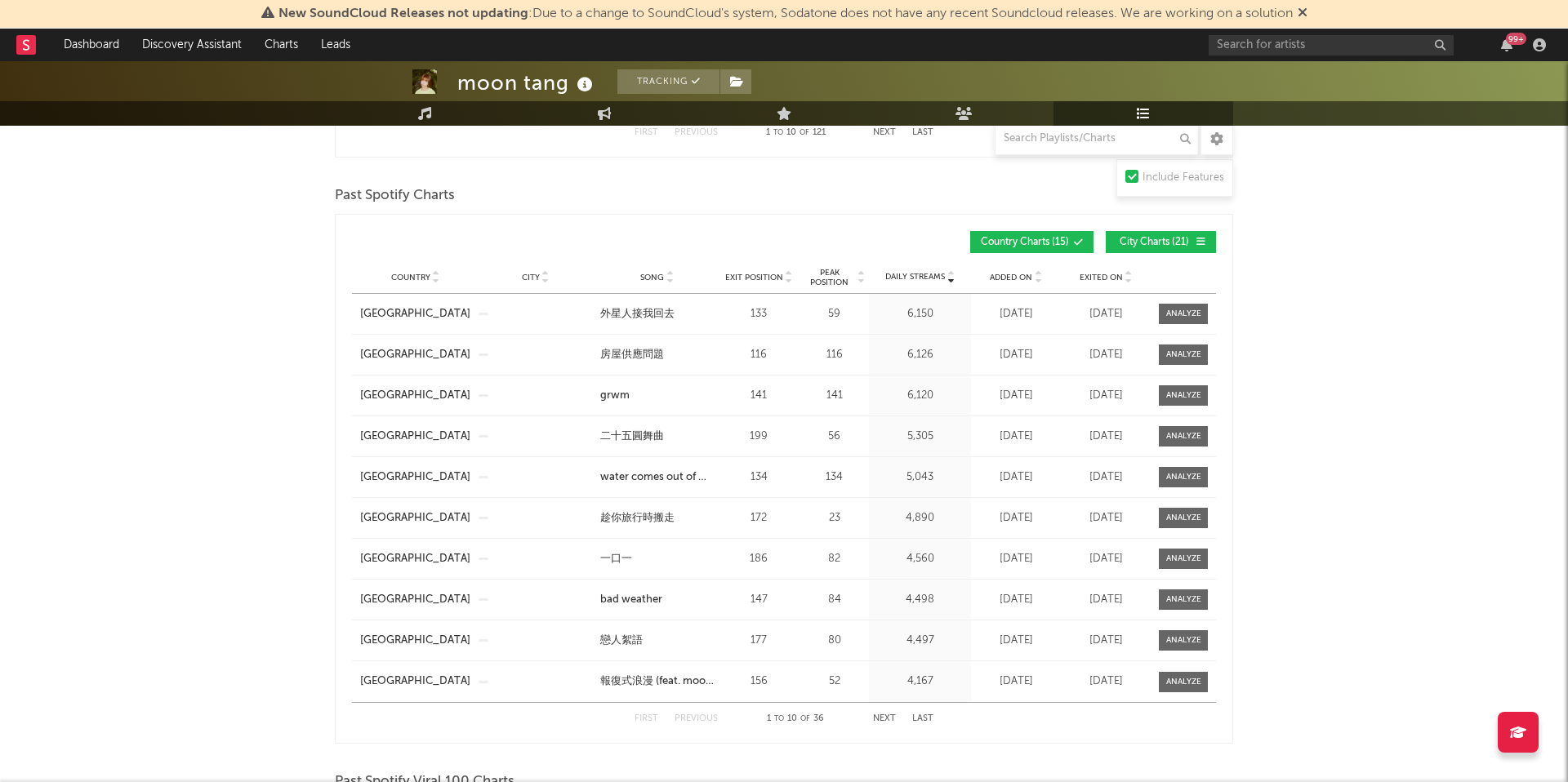
click at [1091, 278] on span "Exited On" at bounding box center [1101, 277] width 43 height 9
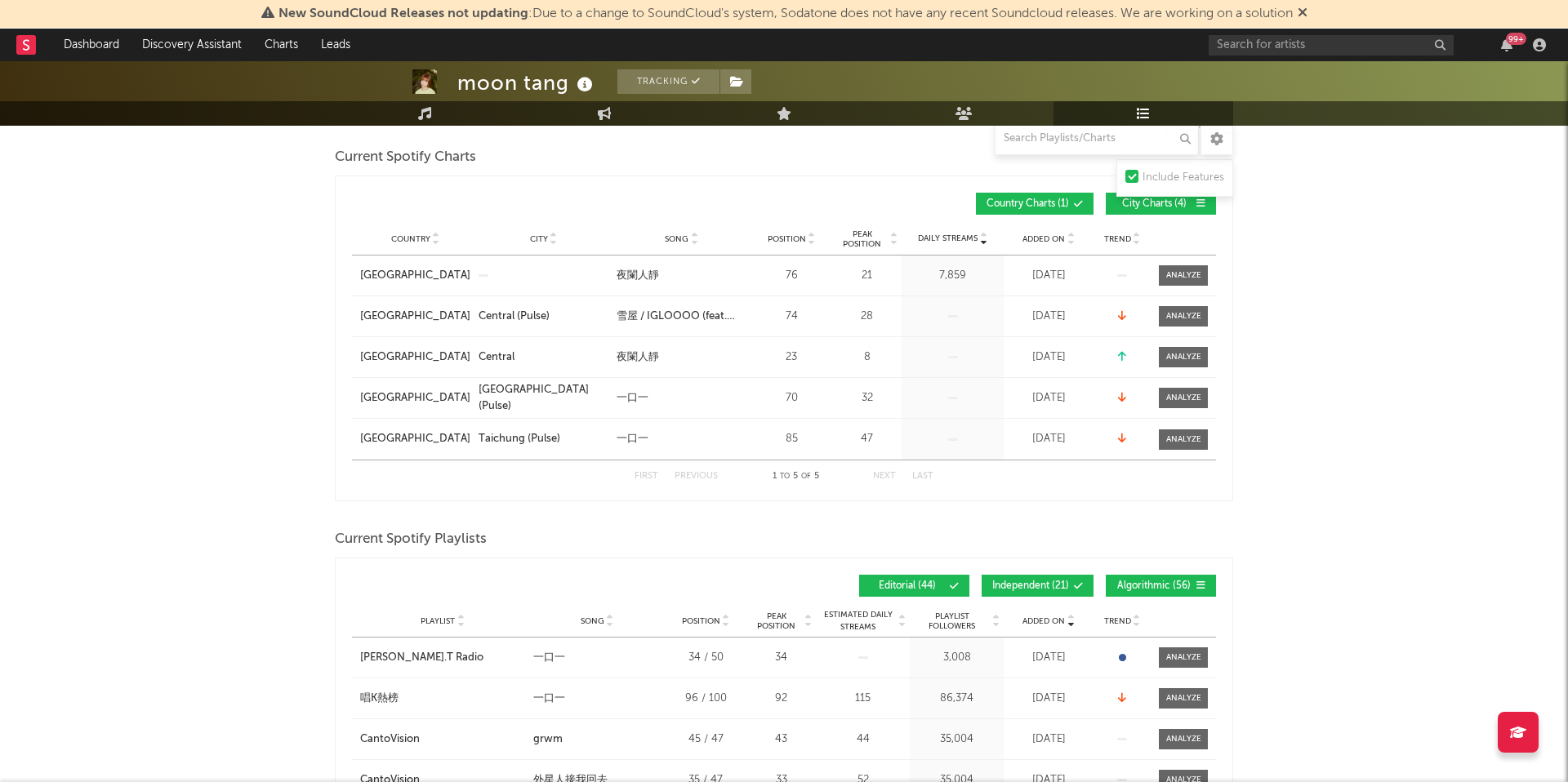
scroll to position [89, 0]
